Goal: Check status: Check status

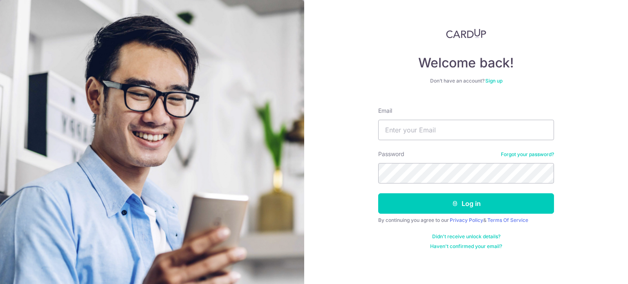
click at [421, 116] on div "Email" at bounding box center [466, 124] width 176 height 34
click at [423, 125] on input "Email" at bounding box center [466, 130] width 176 height 20
type input "[DOMAIN_NAME][EMAIL_ADDRESS][DOMAIN_NAME]"
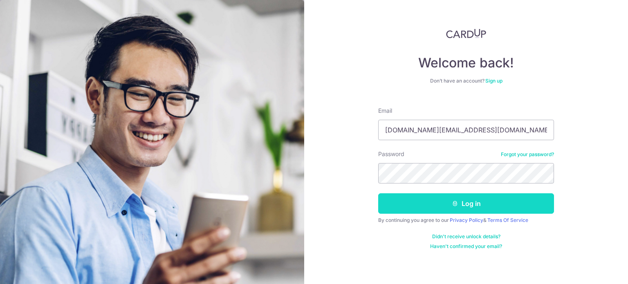
click at [417, 208] on button "Log in" at bounding box center [466, 203] width 176 height 20
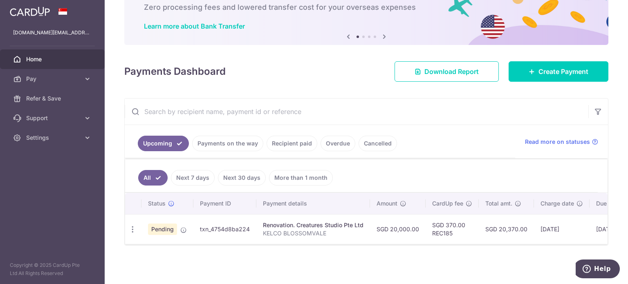
click at [231, 142] on link "Payments on the way" at bounding box center [227, 144] width 71 height 16
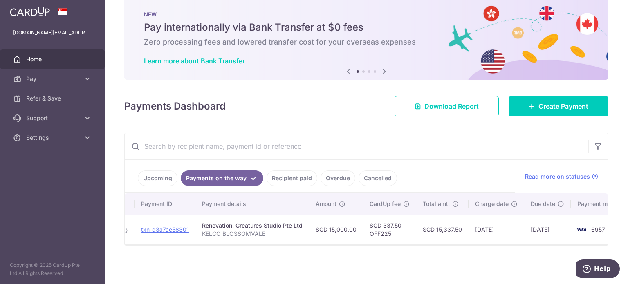
scroll to position [0, 95]
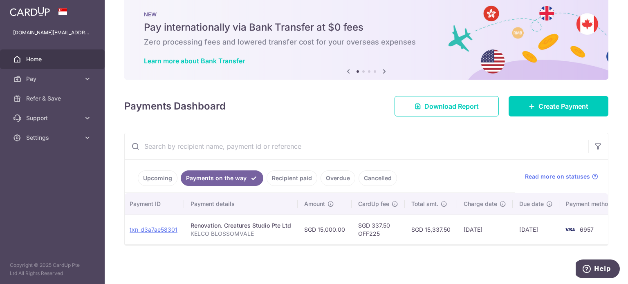
click at [291, 173] on link "Recipient paid" at bounding box center [292, 178] width 51 height 16
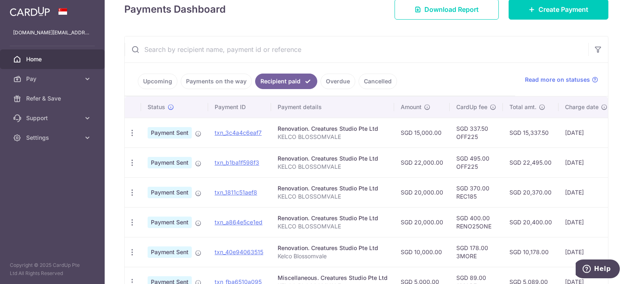
scroll to position [110, 0]
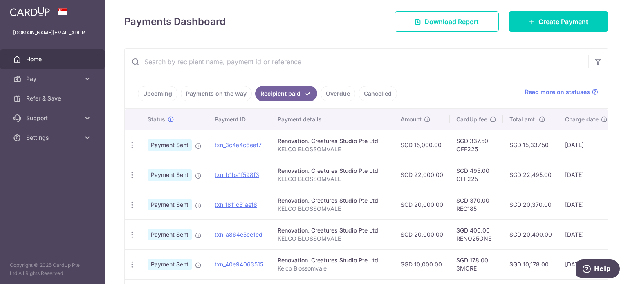
click at [281, 29] on div "Payments Dashboard Download Report Create Payment" at bounding box center [366, 20] width 484 height 24
click at [225, 98] on link "Payments on the way" at bounding box center [216, 94] width 71 height 16
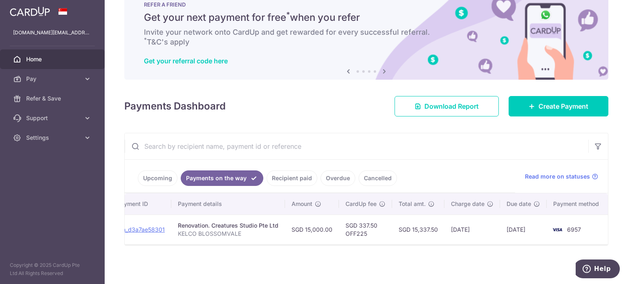
scroll to position [0, 0]
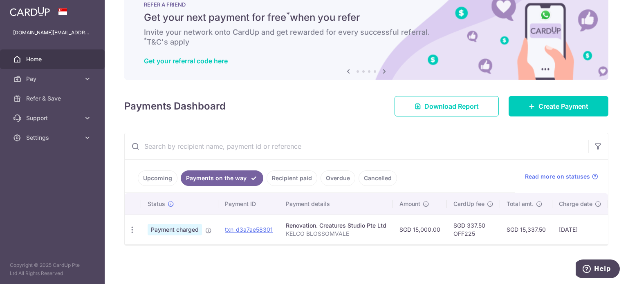
click at [165, 171] on link "Upcoming" at bounding box center [158, 178] width 40 height 16
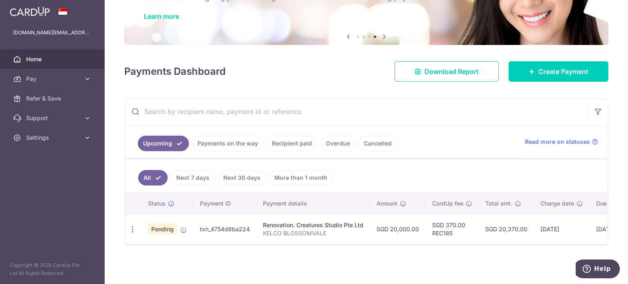
click at [234, 144] on link "Payments on the way" at bounding box center [227, 144] width 71 height 16
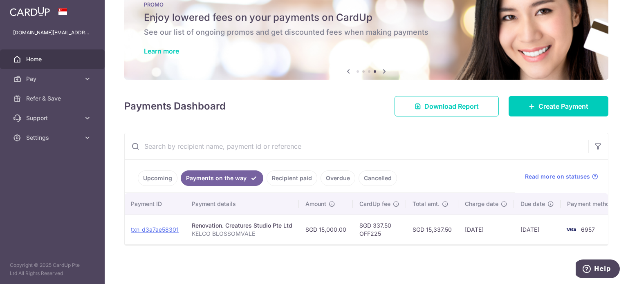
scroll to position [0, 108]
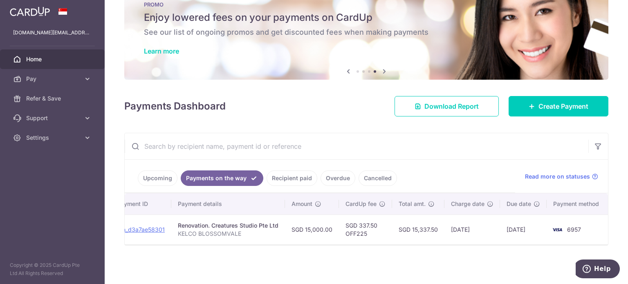
click at [295, 176] on link "Recipient paid" at bounding box center [292, 178] width 51 height 16
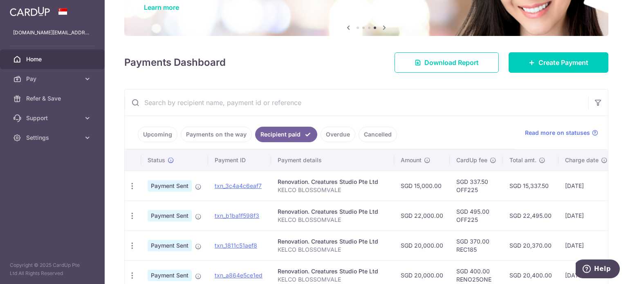
scroll to position [69, 0]
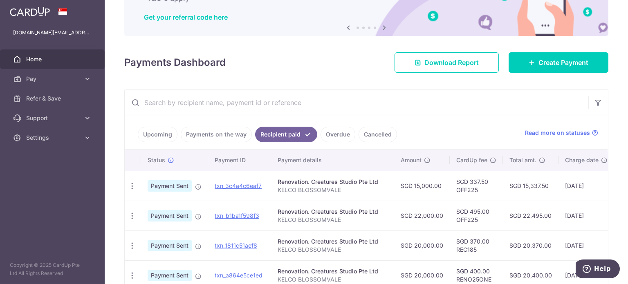
click at [234, 135] on link "Payments on the way" at bounding box center [216, 135] width 71 height 16
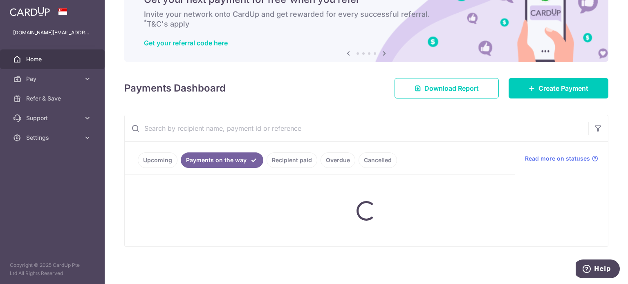
scroll to position [28, 0]
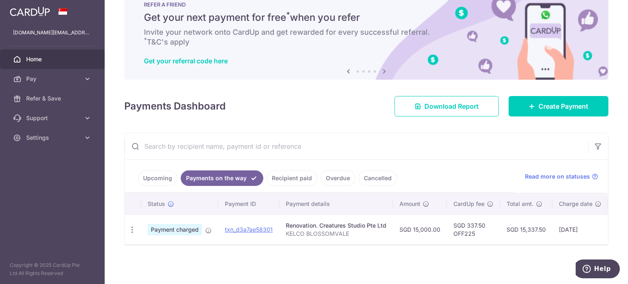
click at [274, 172] on link "Recipient paid" at bounding box center [292, 178] width 51 height 16
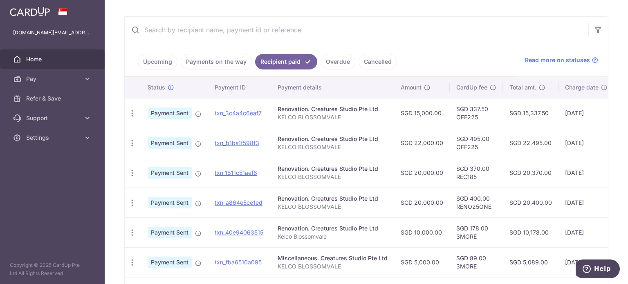
scroll to position [150, 0]
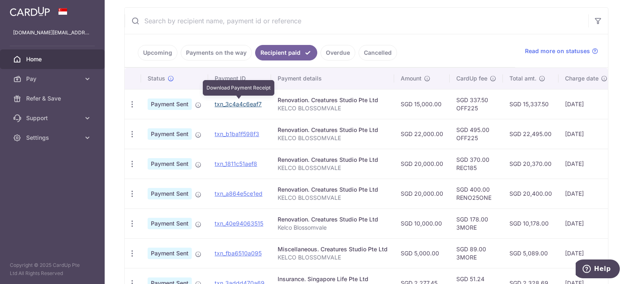
drag, startPoint x: 243, startPoint y: 104, endPoint x: 381, endPoint y: 27, distance: 157.6
click at [243, 104] on link "txn_3c4a4c6eaf7" at bounding box center [238, 104] width 47 height 7
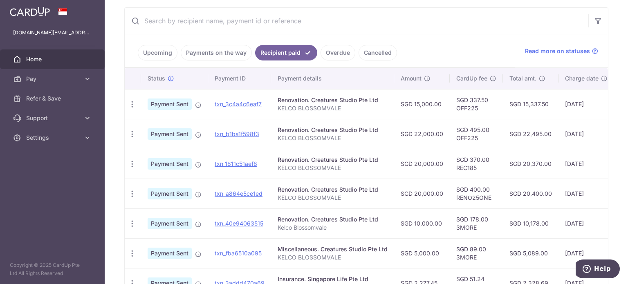
click at [229, 53] on link "Payments on the way" at bounding box center [216, 53] width 71 height 16
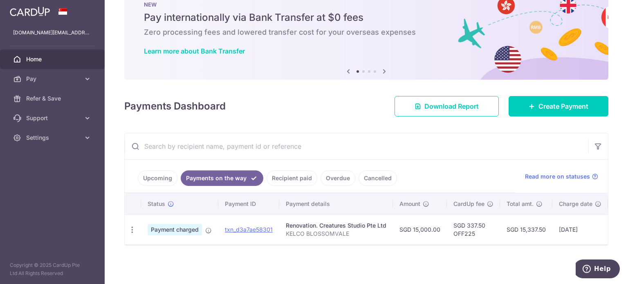
scroll to position [28, 0]
drag, startPoint x: 413, startPoint y: 240, endPoint x: 504, endPoint y: 247, distance: 91.5
click at [504, 247] on div "× Pause Schedule Pause all future payments in this series Pause just this one p…" at bounding box center [366, 142] width 523 height 284
click at [503, 245] on div "Upcoming Payments on the way Recipient paid Overdue Cancelled Read more on stat…" at bounding box center [366, 189] width 484 height 113
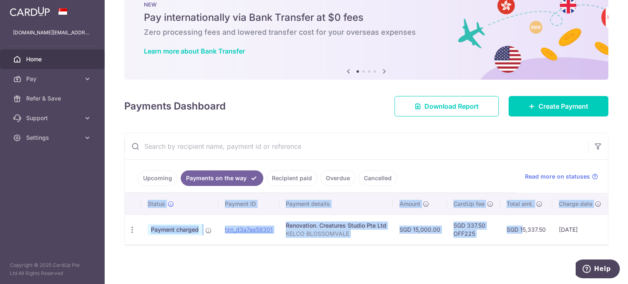
drag, startPoint x: 503, startPoint y: 240, endPoint x: 544, endPoint y: 243, distance: 40.6
click at [544, 243] on div "Status Payment ID Payment details Amount CardUp fee Total amt. Charge date Due …" at bounding box center [366, 218] width 483 height 51
